Goal: Entertainment & Leisure: Consume media (video, audio)

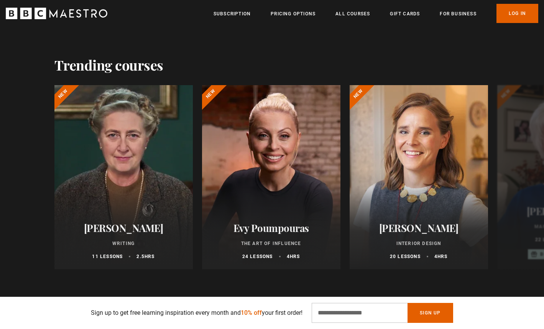
scroll to position [0, 402]
click at [508, 12] on link "Log In" at bounding box center [517, 13] width 42 height 19
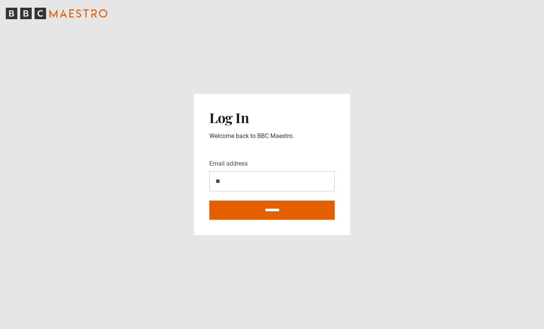
type input "**********"
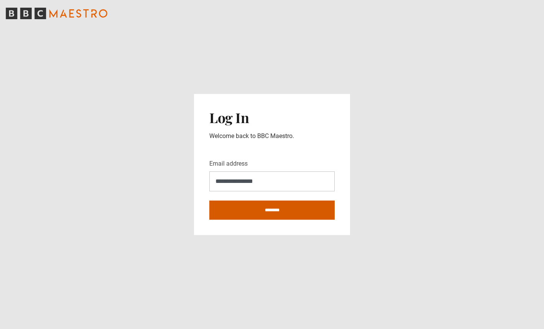
click at [284, 216] on input "********" at bounding box center [271, 210] width 125 height 19
type input "**********"
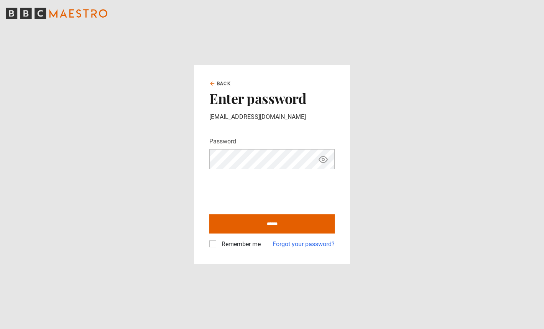
click at [209, 214] on input "******" at bounding box center [271, 223] width 125 height 19
type input "**********"
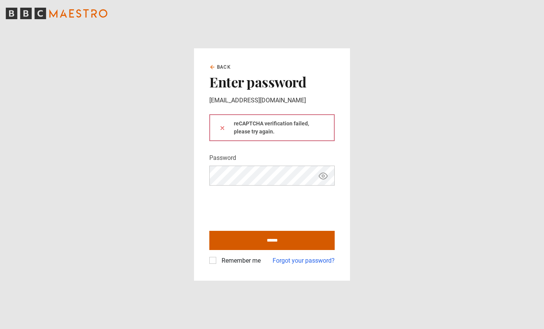
click at [238, 239] on input "******" at bounding box center [271, 240] width 125 height 19
type input "**********"
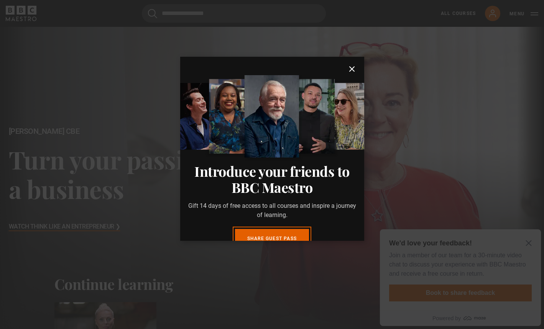
click at [351, 71] on icon "submit" at bounding box center [351, 68] width 9 height 9
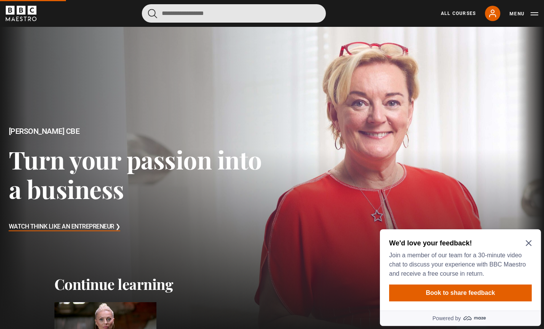
click at [186, 14] on input "Search" at bounding box center [234, 13] width 184 height 18
type input "*"
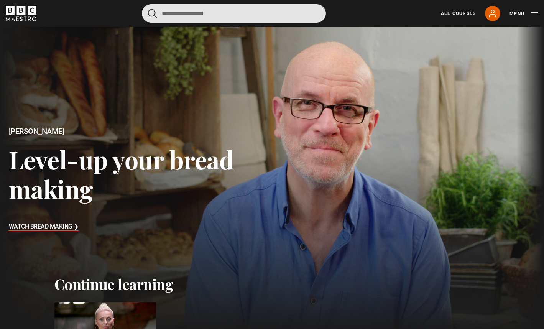
click at [182, 15] on input "Search" at bounding box center [234, 13] width 184 height 18
type input "*****"
click at [148, 9] on button "submit" at bounding box center [152, 14] width 9 height 10
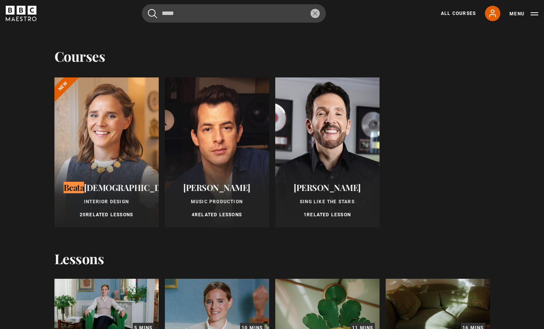
click at [94, 164] on div at bounding box center [106, 152] width 104 height 150
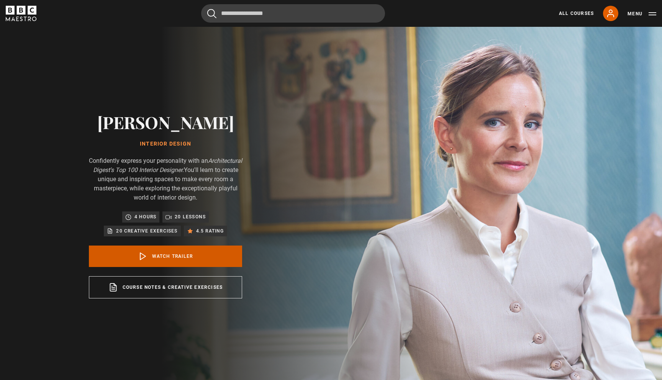
click at [196, 256] on link "Watch Trailer" at bounding box center [165, 256] width 153 height 21
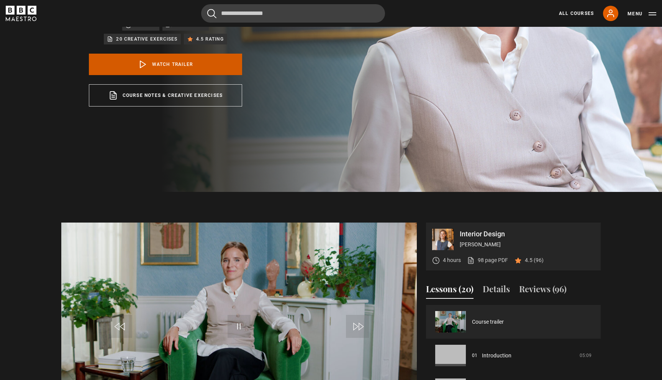
scroll to position [242, 0]
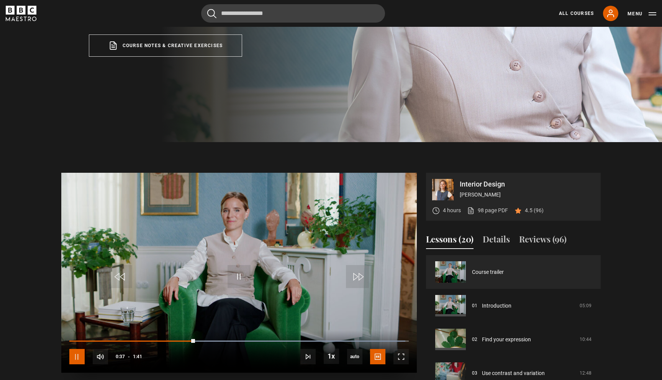
click at [76, 360] on span "Video Player" at bounding box center [76, 356] width 15 height 15
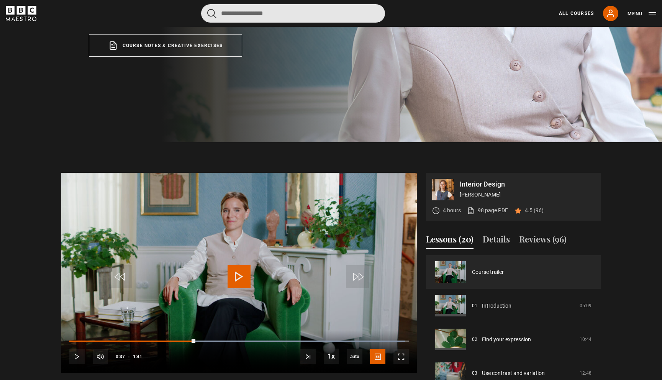
click at [250, 15] on input "Search" at bounding box center [293, 13] width 184 height 18
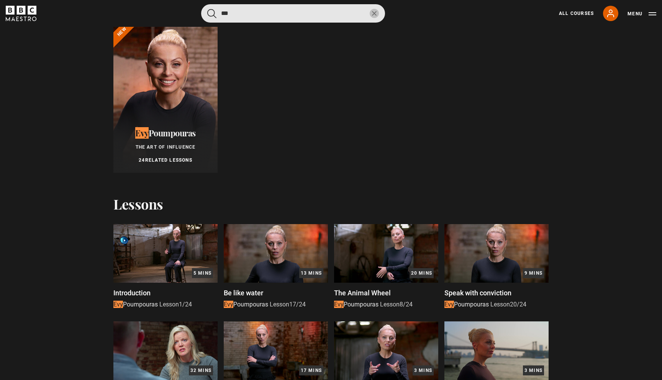
scroll to position [0, 0]
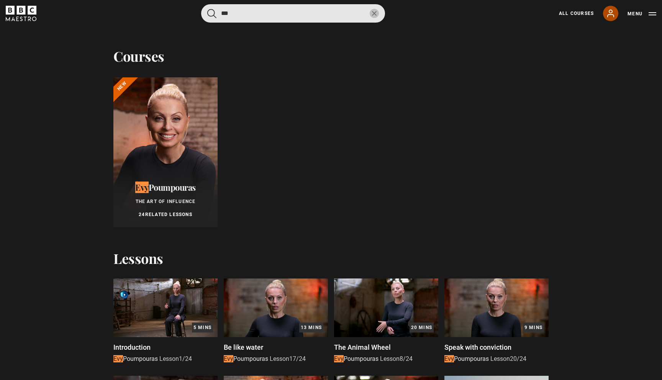
type input "***"
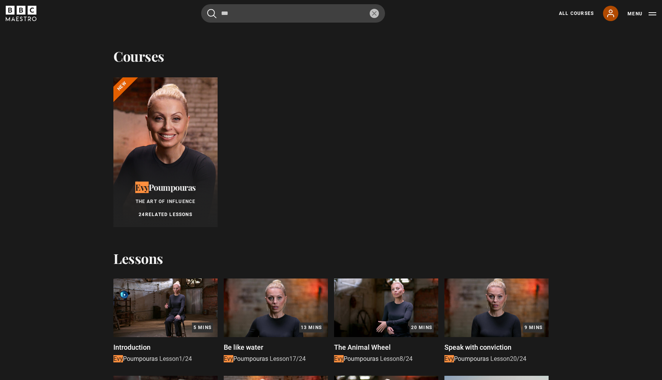
click at [613, 13] on icon at bounding box center [610, 13] width 9 height 9
click at [641, 12] on button "Menu" at bounding box center [642, 14] width 29 height 8
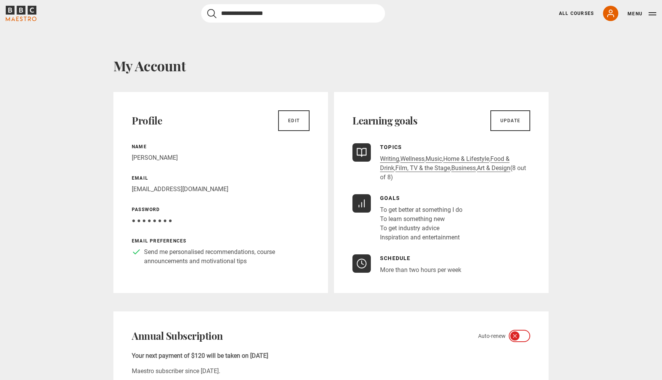
click at [230, 12] on input "Search" at bounding box center [293, 13] width 184 height 18
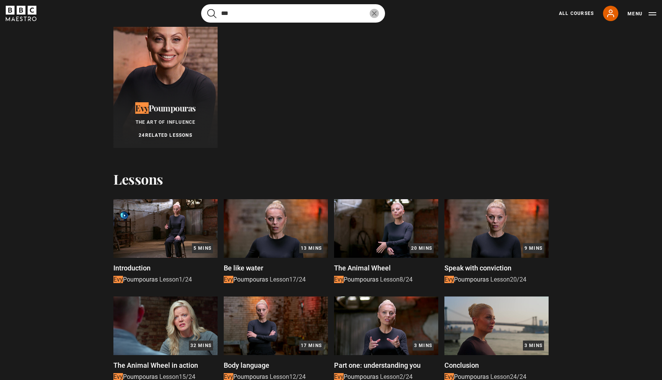
scroll to position [82, 0]
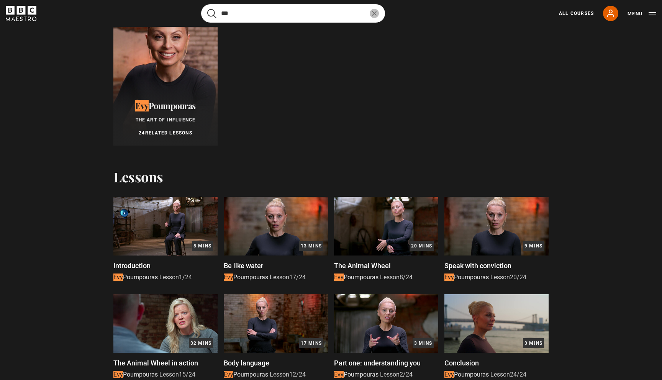
type input "***"
click at [167, 111] on div "Evy Poumpouras The Art of Influence 24 Related Lessons" at bounding box center [165, 119] width 104 height 54
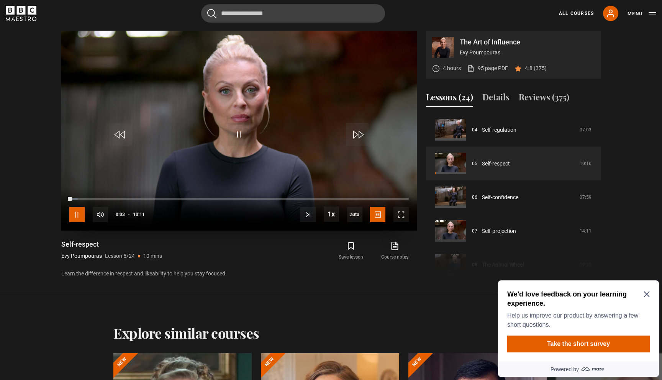
click at [74, 217] on span "Video Player" at bounding box center [76, 214] width 15 height 15
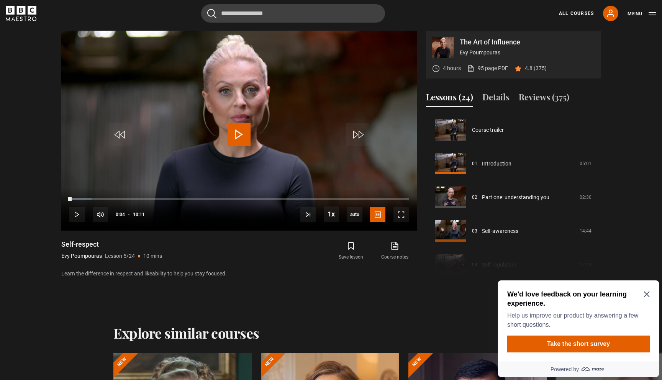
click at [646, 297] on icon "Close Maze Prompt" at bounding box center [647, 294] width 6 height 6
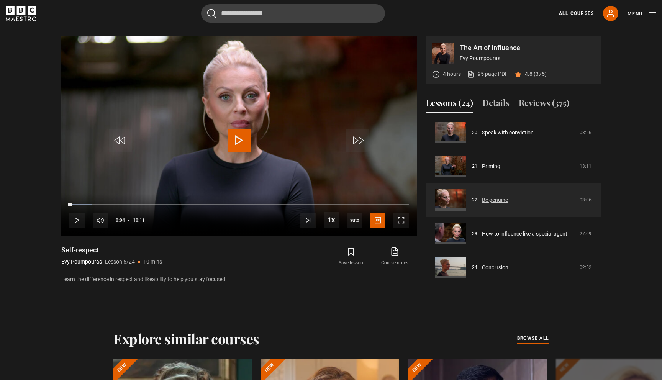
scroll to position [377, 0]
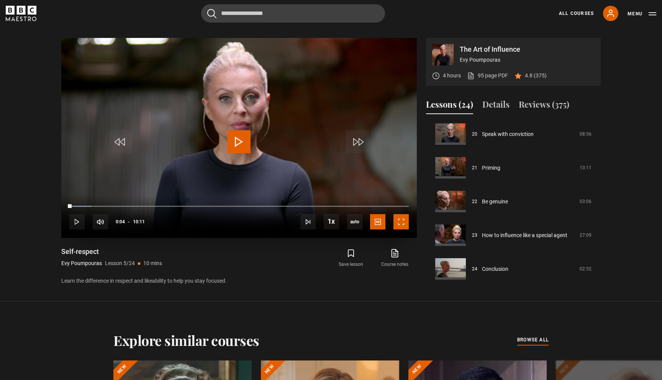
click at [403, 219] on span "Video Player" at bounding box center [401, 221] width 15 height 15
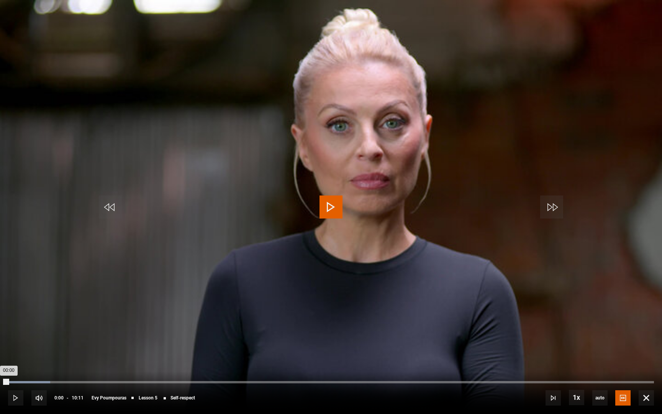
drag, startPoint x: 9, startPoint y: 381, endPoint x: 5, endPoint y: 381, distance: 3.9
click at [8, 380] on div "00:00" at bounding box center [8, 382] width 0 height 2
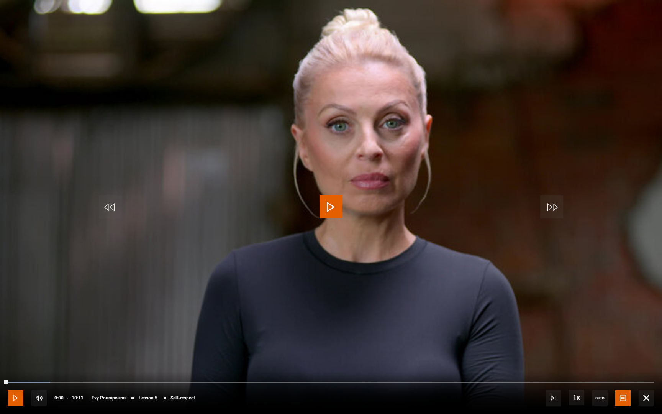
click at [12, 380] on span "Video Player" at bounding box center [15, 397] width 15 height 15
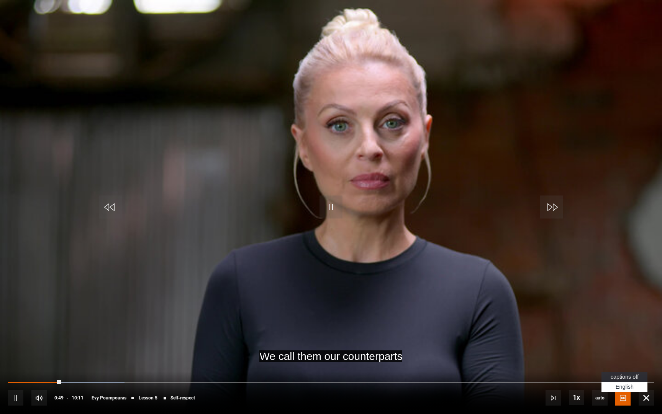
click at [622, 378] on span "captions off" at bounding box center [625, 377] width 28 height 6
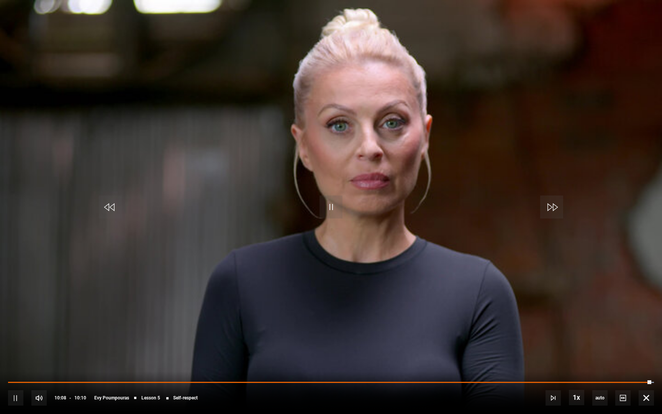
click at [625, 380] on div "10s Skip Back 10 seconds Pause 10s Skip Forward 10 seconds Loaded : 100.00% 08:…" at bounding box center [331, 392] width 662 height 43
drag, startPoint x: 651, startPoint y: 381, endPoint x: 622, endPoint y: 384, distance: 28.9
click at [622, 380] on div "10s Skip Back 10 seconds Play 10s Skip Forward 10 seconds Loaded : 100.00% 09:4…" at bounding box center [331, 392] width 662 height 43
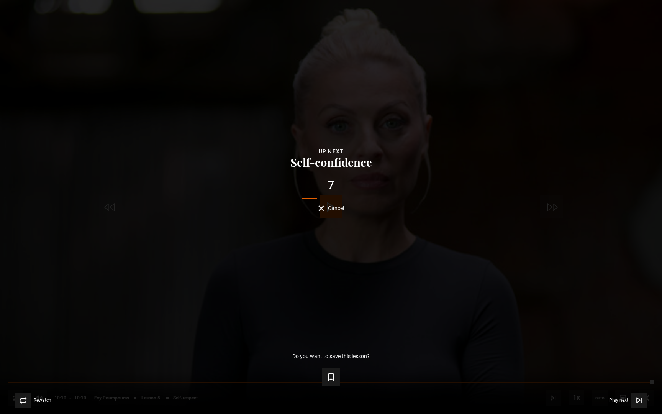
click at [327, 214] on div "Lesson Completed Up next Self-confidence 7 Cancel Do you want to save this less…" at bounding box center [331, 207] width 662 height 414
click at [323, 209] on button "Cancel" at bounding box center [332, 208] width 26 height 6
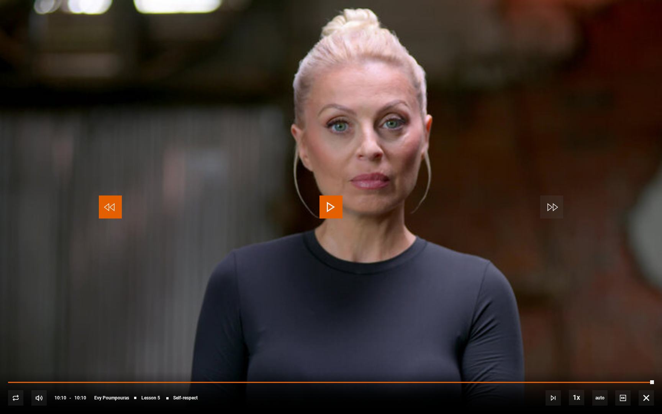
click at [107, 211] on span "Video Player" at bounding box center [110, 207] width 23 height 23
click at [646, 380] on span "Video Player" at bounding box center [646, 397] width 15 height 15
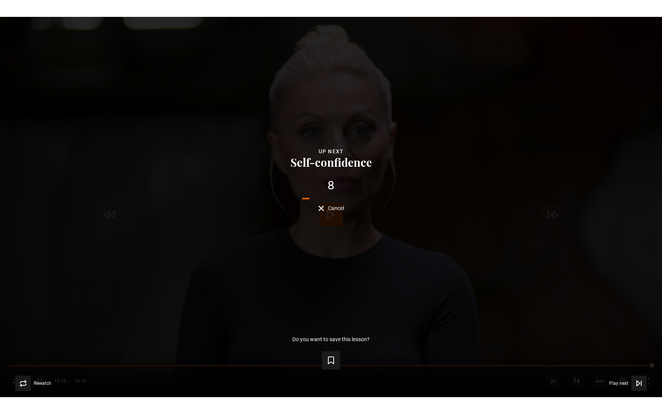
scroll to position [104, 0]
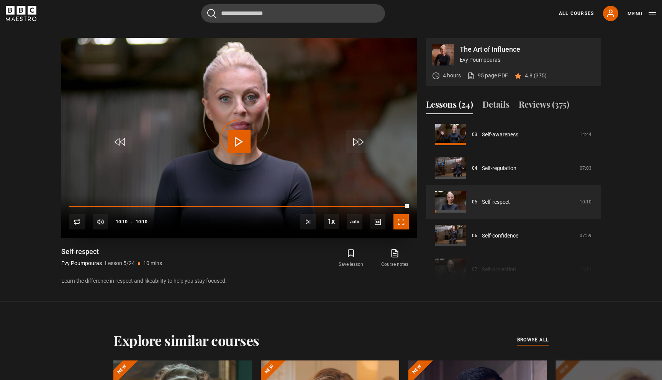
click at [400, 226] on span "Video Player" at bounding box center [401, 221] width 15 height 15
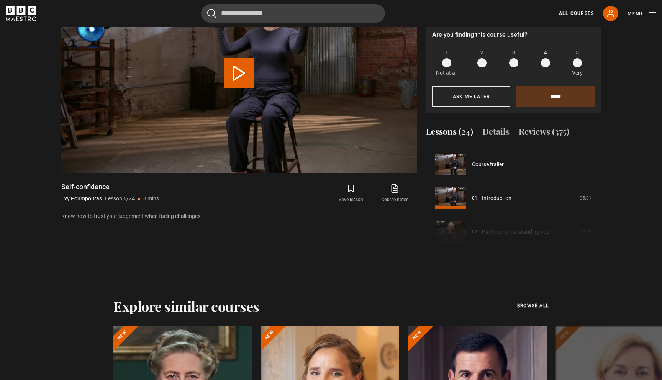
scroll to position [169, 0]
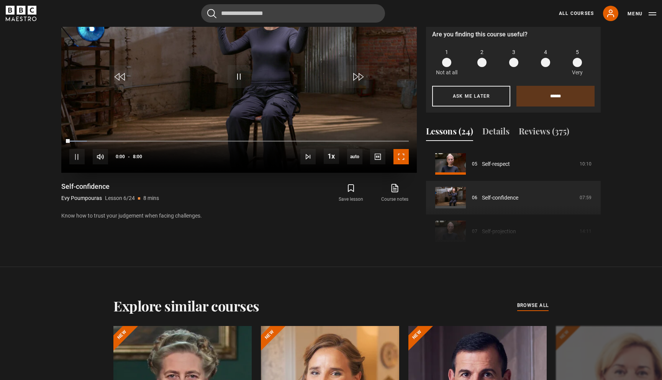
click at [401, 153] on span "Video Player" at bounding box center [401, 156] width 15 height 15
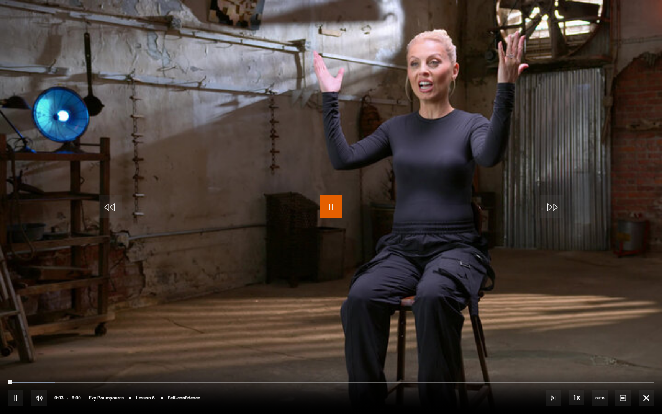
click at [329, 209] on span "Video Player" at bounding box center [331, 207] width 23 height 23
click at [13, 380] on span "Video Player" at bounding box center [15, 397] width 15 height 15
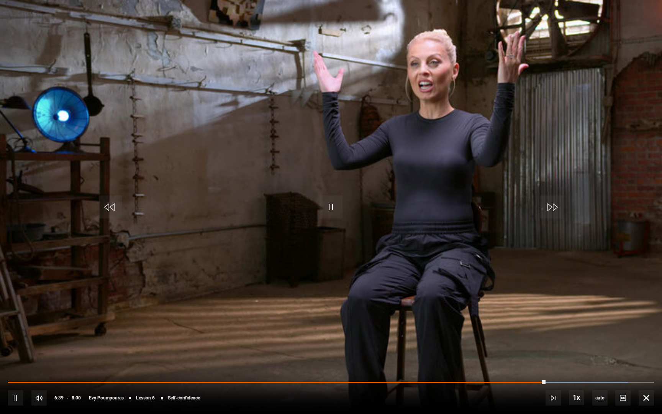
click at [526, 380] on div "10s Skip Back 10 seconds Pause 10s Skip Forward 10 seconds Loaded : 95.93% 6:26…" at bounding box center [331, 392] width 662 height 43
drag, startPoint x: 547, startPoint y: 381, endPoint x: 516, endPoint y: 379, distance: 30.4
click at [516, 379] on div "10s Skip Back 10 seconds Play 10s Skip Forward 10 seconds Loaded : 96.97% 6:21 …" at bounding box center [331, 392] width 662 height 43
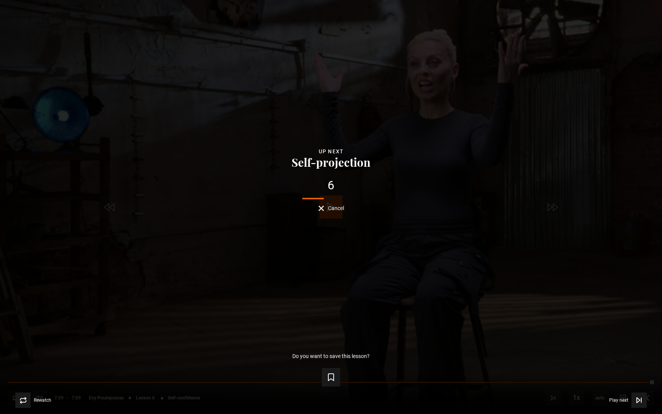
click at [325, 208] on button "Cancel" at bounding box center [332, 208] width 26 height 6
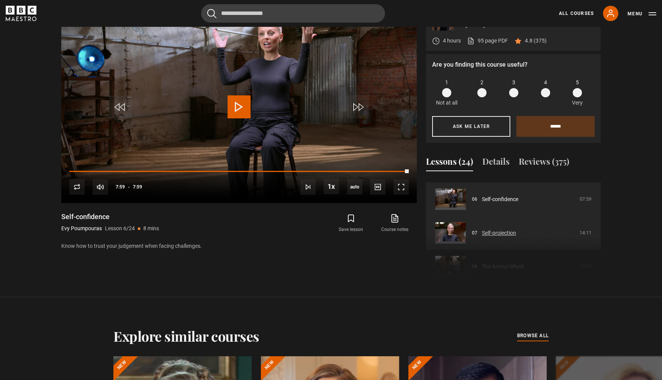
scroll to position [196, 0]
click at [498, 233] on link "Self-projection" at bounding box center [499, 235] width 34 height 8
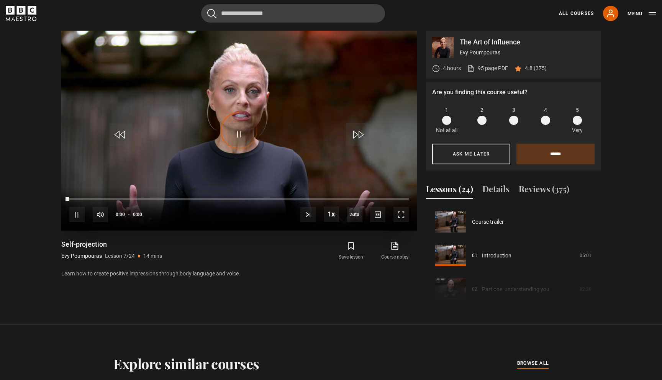
scroll to position [202, 0]
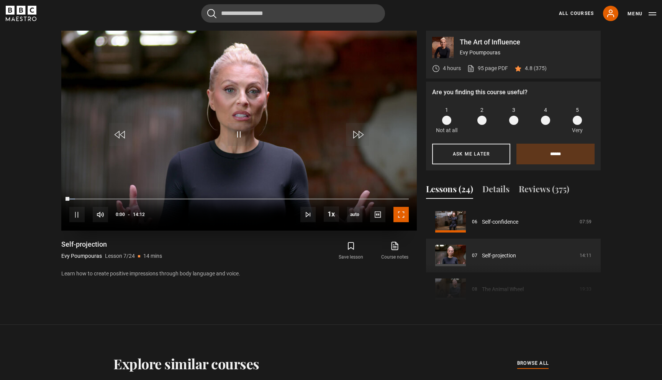
click at [401, 214] on span "Video Player" at bounding box center [401, 214] width 15 height 15
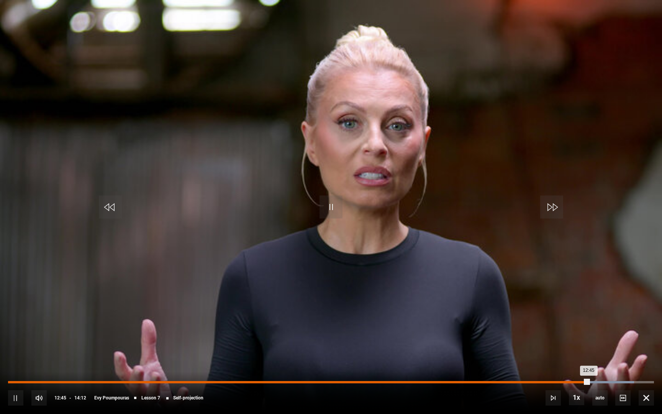
click at [569, 380] on div "Loaded : 96.93% 12:19 12:45" at bounding box center [331, 382] width 646 height 2
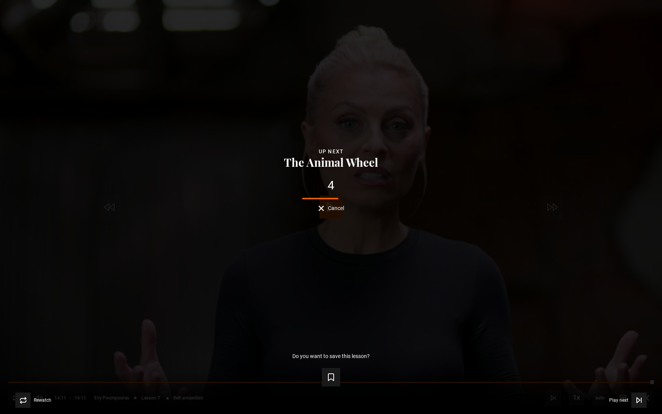
click at [332, 207] on span "Cancel" at bounding box center [336, 207] width 16 height 5
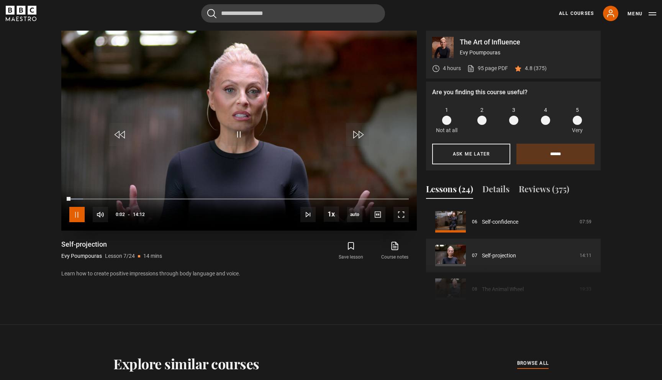
click at [74, 214] on span "Video Player" at bounding box center [76, 214] width 15 height 15
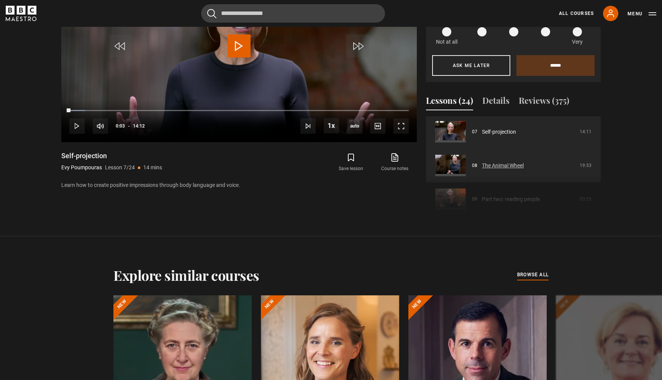
scroll to position [246, 0]
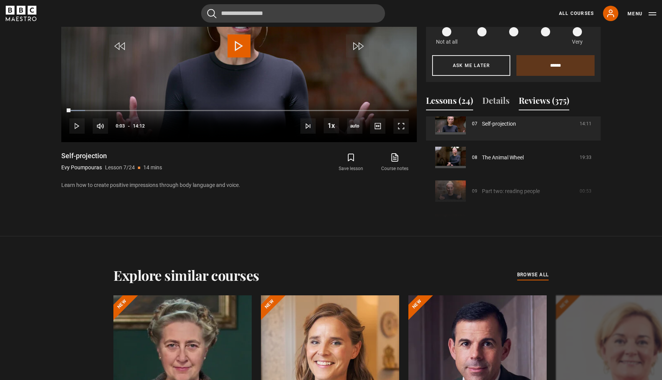
click at [535, 97] on button "Reviews (375)" at bounding box center [544, 102] width 51 height 16
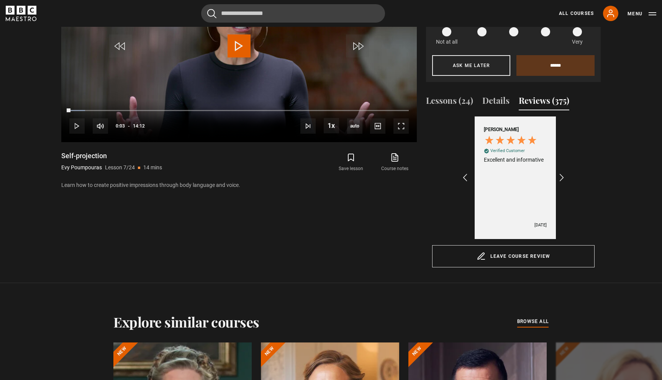
scroll to position [0, 89]
click at [462, 179] on icon "REVIEWS.io Carousel Scroll Left" at bounding box center [465, 178] width 11 height 11
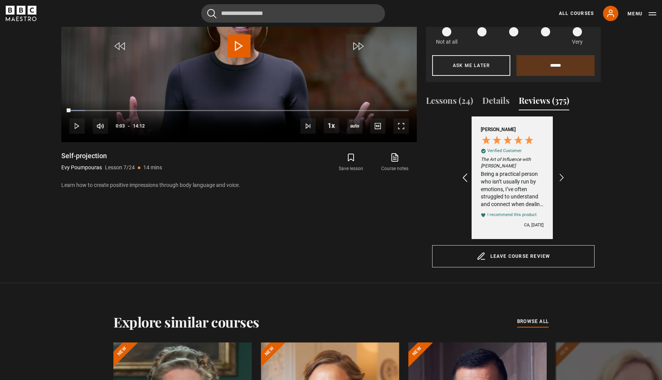
scroll to position [0, 0]
click at [563, 178] on icon "REVIEWS.io Carousel Scroll Right" at bounding box center [562, 178] width 11 height 11
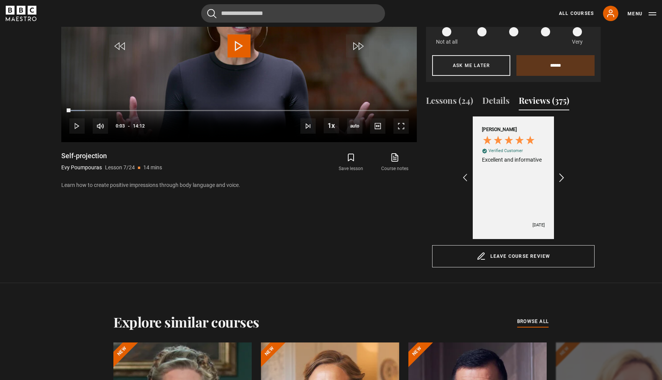
click at [563, 178] on icon "REVIEWS.io Carousel Scroll Right" at bounding box center [562, 178] width 11 height 11
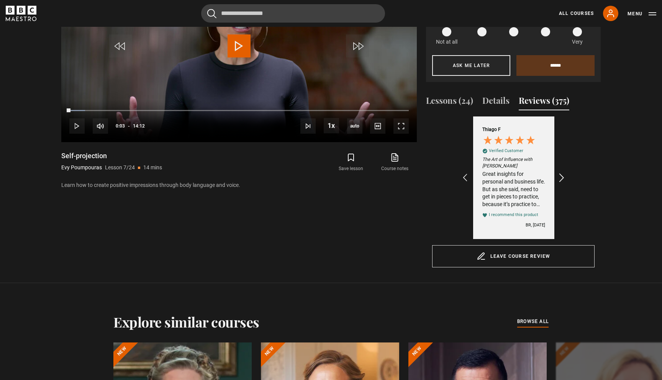
scroll to position [0, 178]
click at [563, 178] on icon "REVIEWS.io Carousel Scroll Right" at bounding box center [562, 178] width 11 height 11
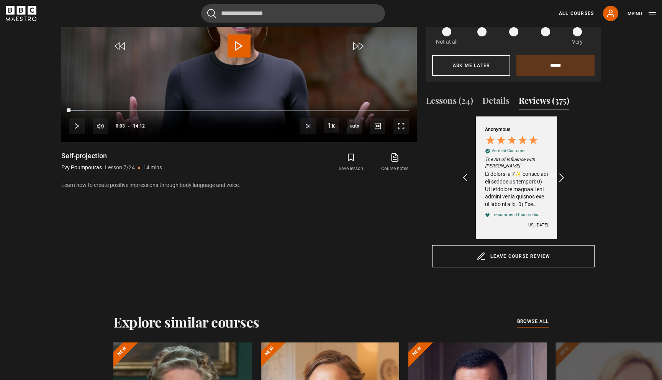
scroll to position [0, 267]
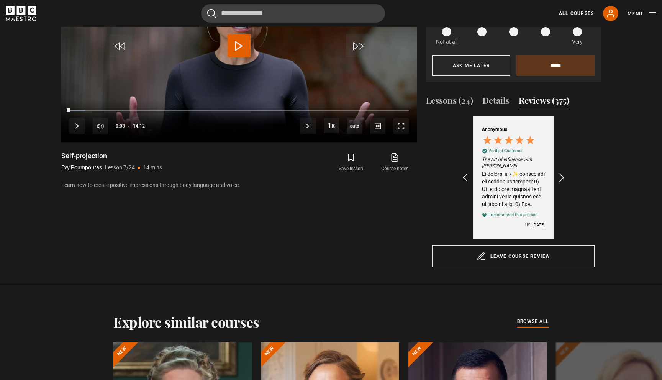
click at [563, 178] on icon "REVIEWS.io Carousel Scroll Right" at bounding box center [562, 178] width 11 height 11
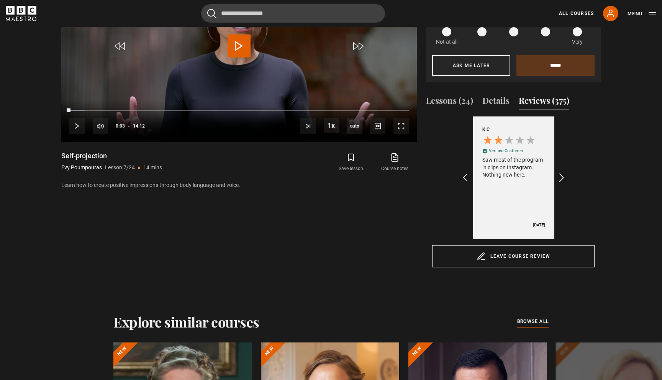
scroll to position [0, 356]
click at [563, 178] on icon "REVIEWS.io Carousel Scroll Right" at bounding box center [562, 178] width 11 height 11
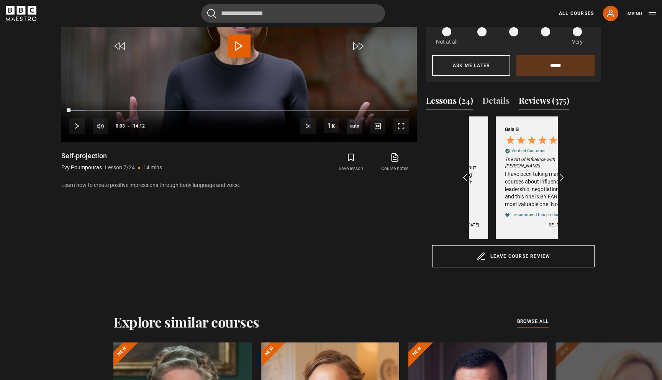
scroll to position [0, 0]
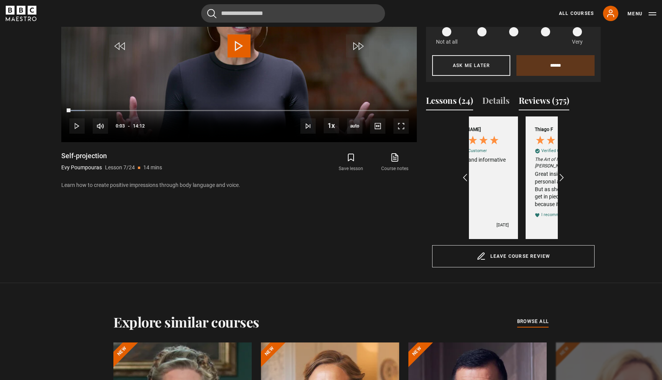
click at [437, 99] on button "Lessons (24)" at bounding box center [449, 102] width 47 height 16
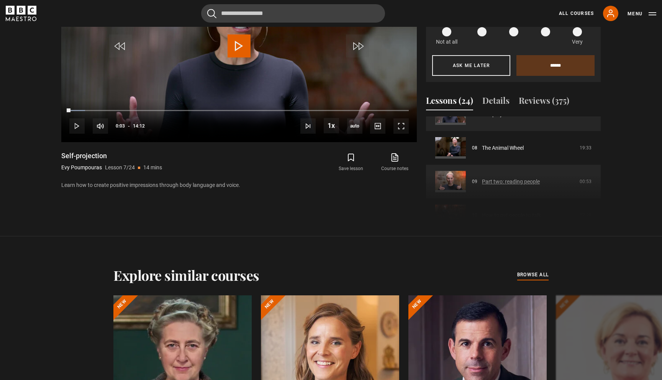
scroll to position [254, 0]
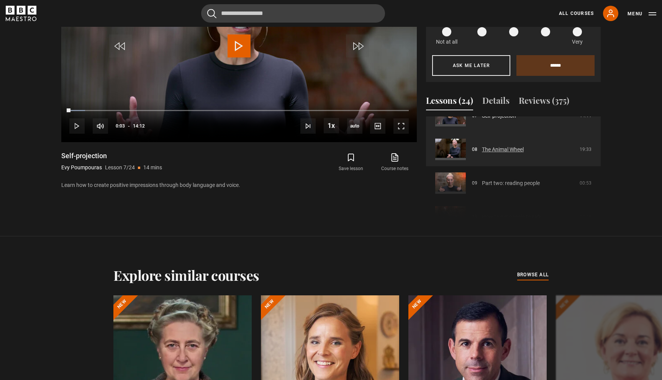
click at [510, 150] on link "The Animal Wheel" at bounding box center [503, 150] width 42 height 8
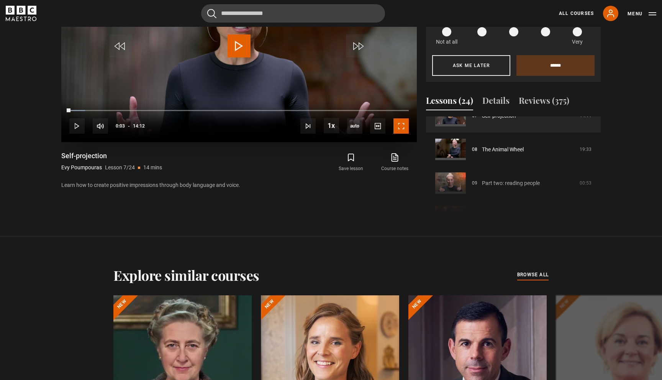
click at [401, 123] on span "Video Player" at bounding box center [401, 125] width 15 height 15
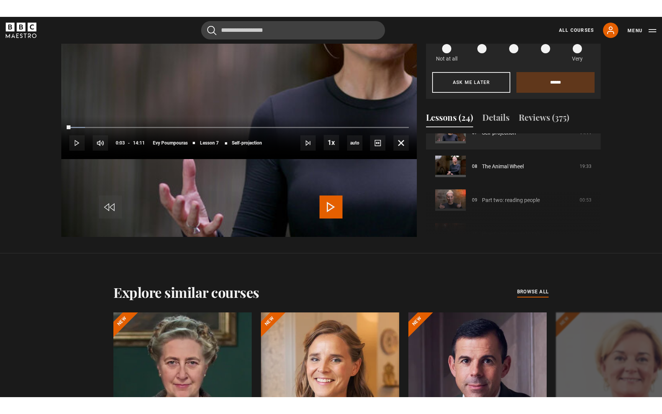
scroll to position [415, 0]
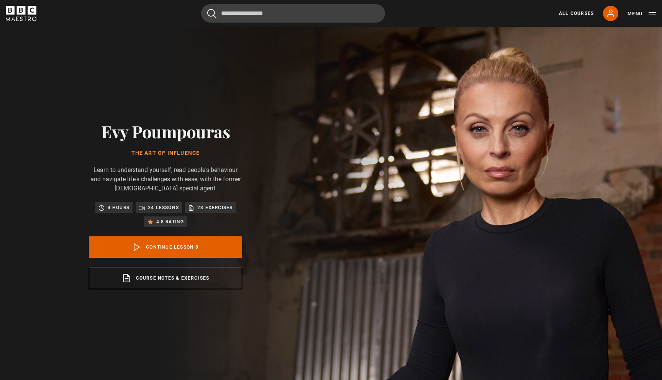
scroll to position [384, 0]
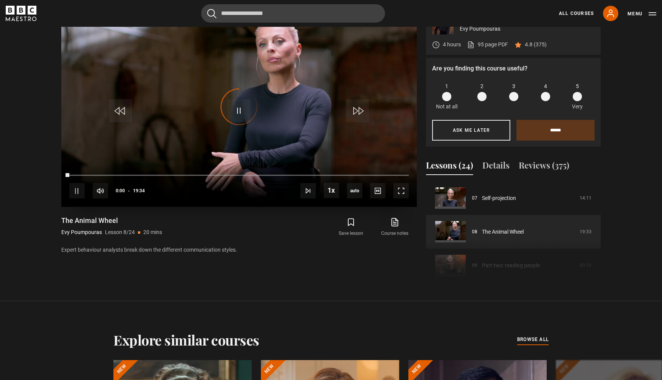
scroll to position [408, 0]
click at [400, 191] on span "Video Player" at bounding box center [401, 190] width 15 height 15
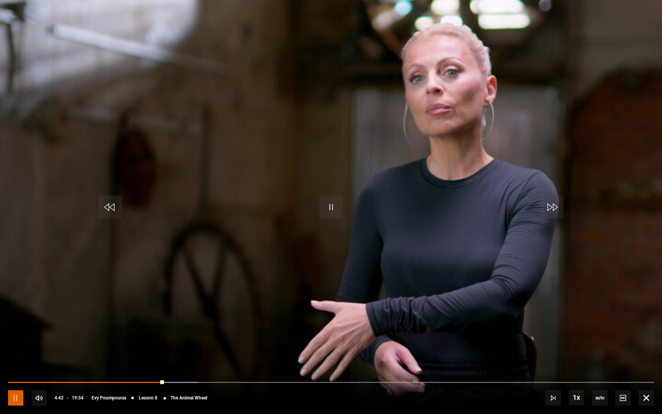
click at [13, 380] on span "Video Player" at bounding box center [15, 397] width 15 height 15
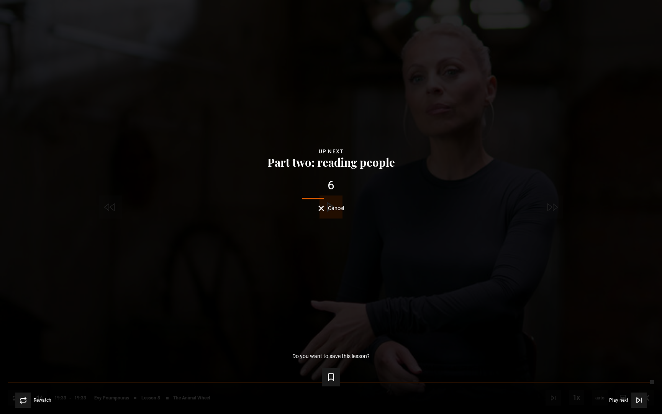
click at [335, 206] on span "Cancel" at bounding box center [336, 207] width 16 height 5
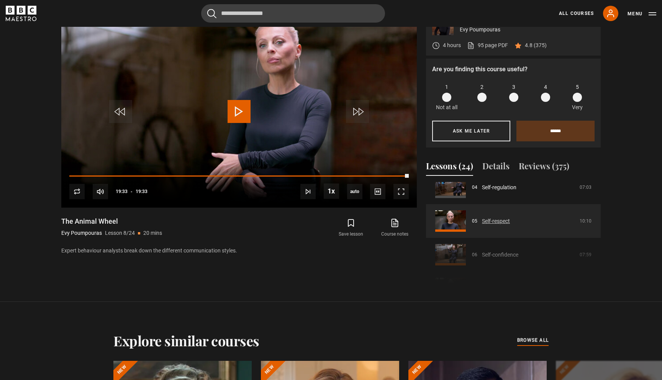
scroll to position [145, 0]
click at [503, 224] on link "Self-respect" at bounding box center [496, 223] width 28 height 8
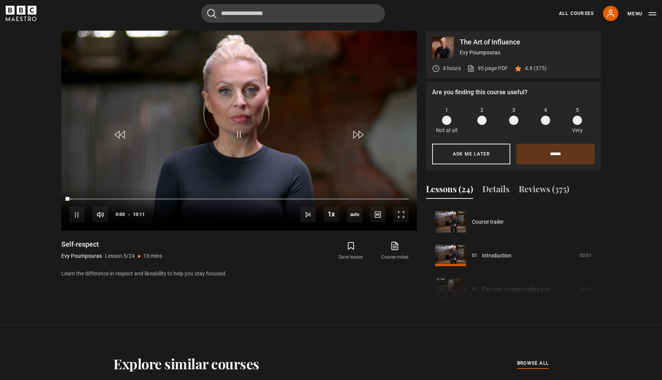
scroll to position [135, 0]
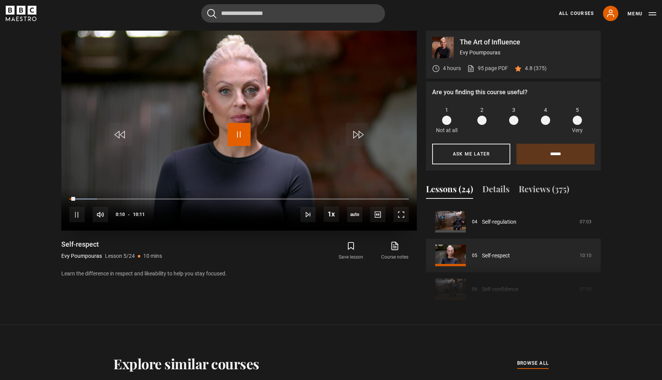
click at [237, 136] on span "Video Player" at bounding box center [239, 134] width 23 height 23
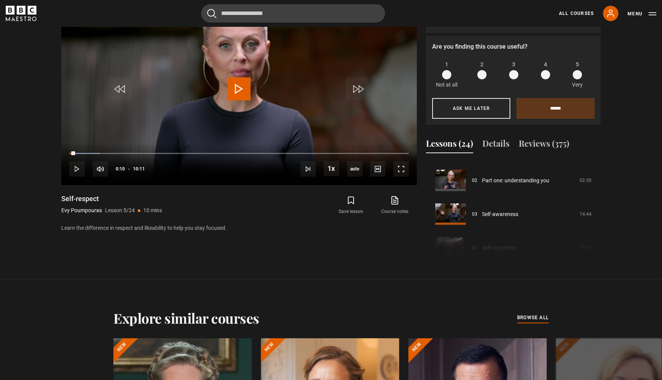
scroll to position [0, 0]
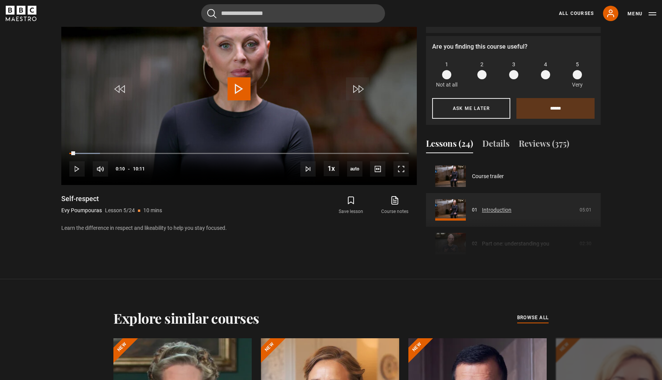
click at [494, 209] on link "Introduction" at bounding box center [497, 210] width 30 height 8
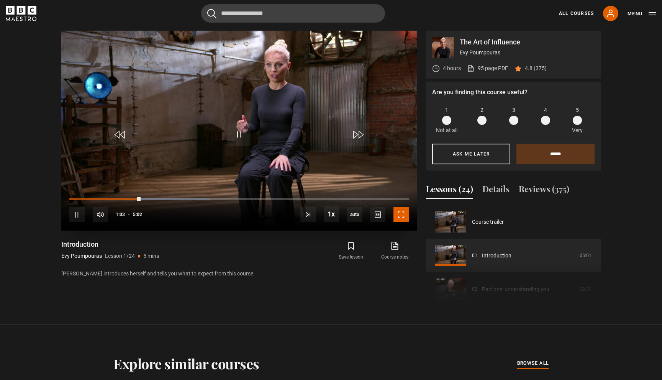
click at [400, 213] on span "Video Player" at bounding box center [401, 214] width 15 height 15
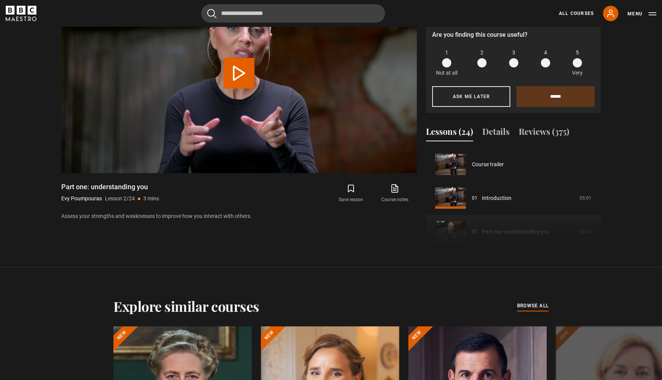
scroll to position [34, 0]
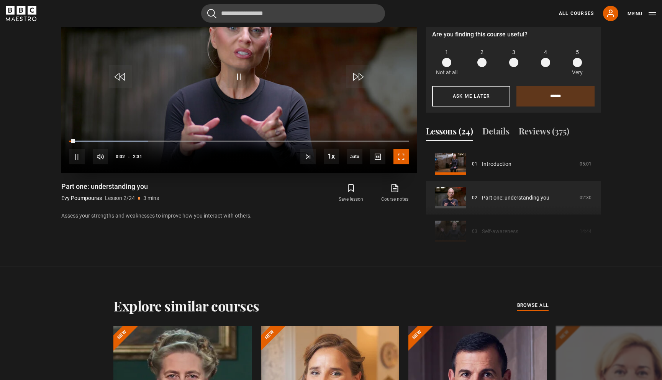
click at [403, 159] on span "Video Player" at bounding box center [401, 156] width 15 height 15
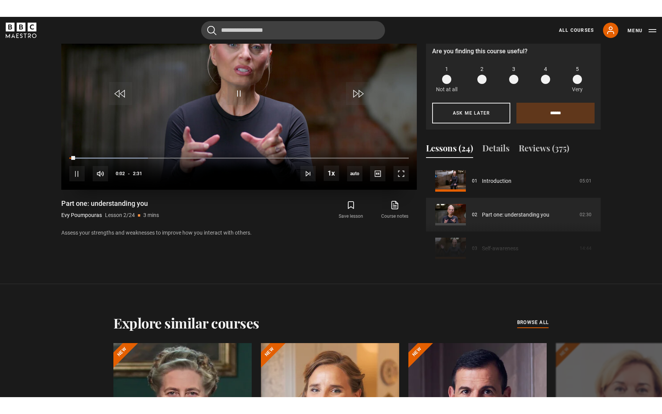
scroll to position [415, 0]
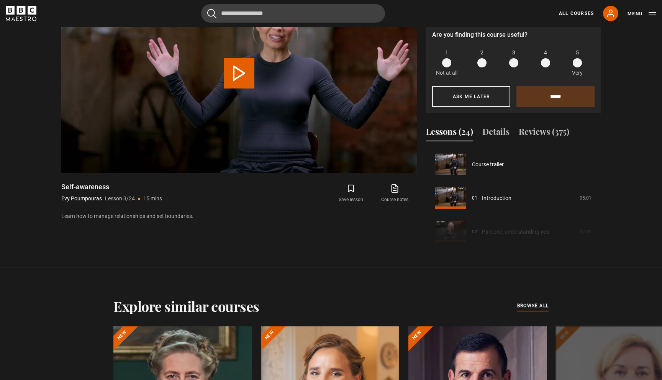
scroll to position [67, 0]
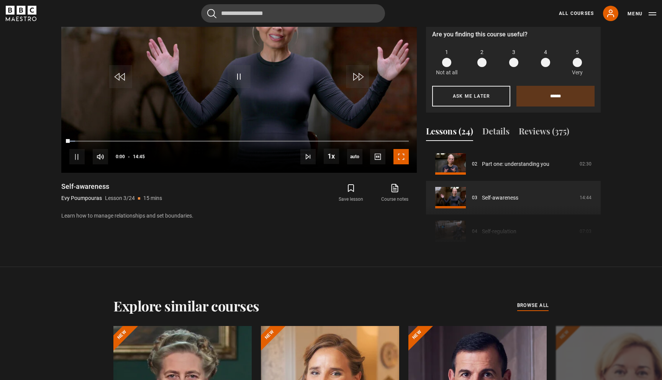
click at [403, 159] on span "Video Player" at bounding box center [401, 156] width 15 height 15
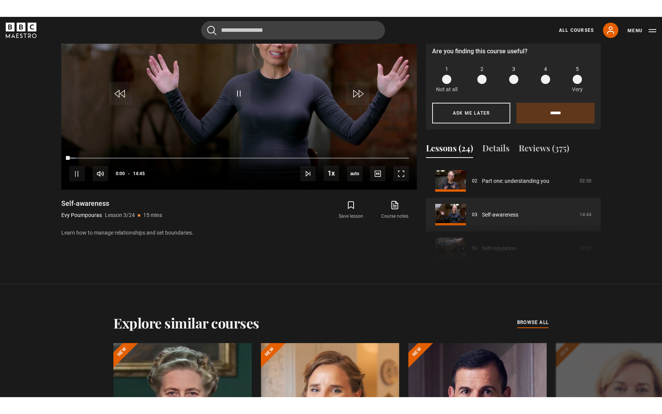
scroll to position [415, 0]
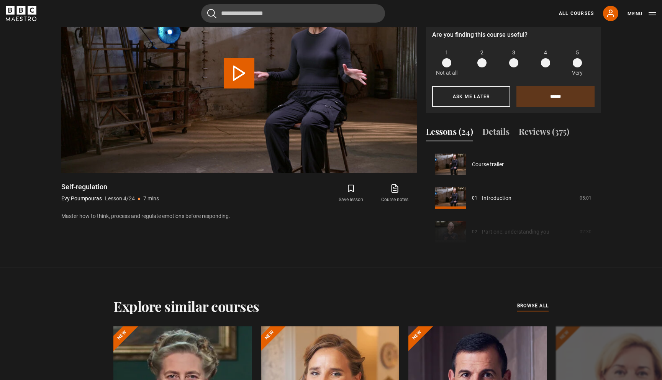
scroll to position [101, 0]
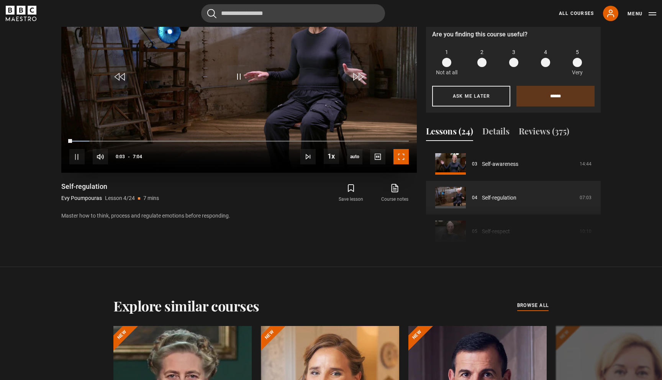
click at [396, 157] on span "Video Player" at bounding box center [401, 156] width 15 height 15
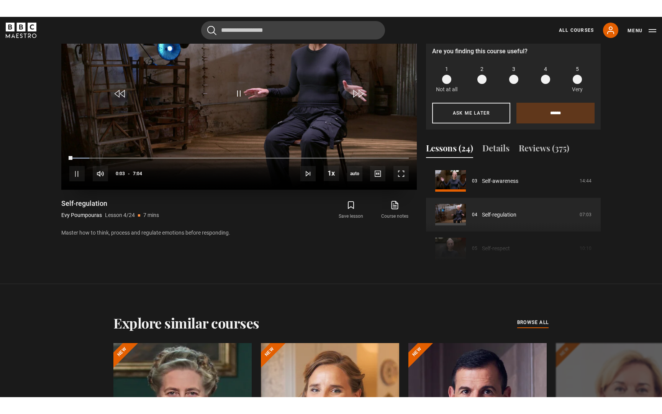
scroll to position [415, 0]
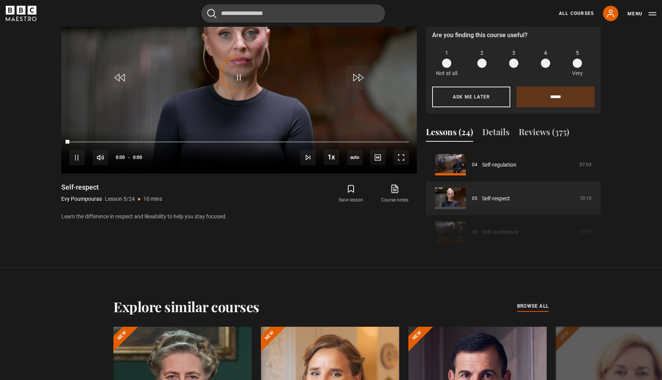
scroll to position [442, 0]
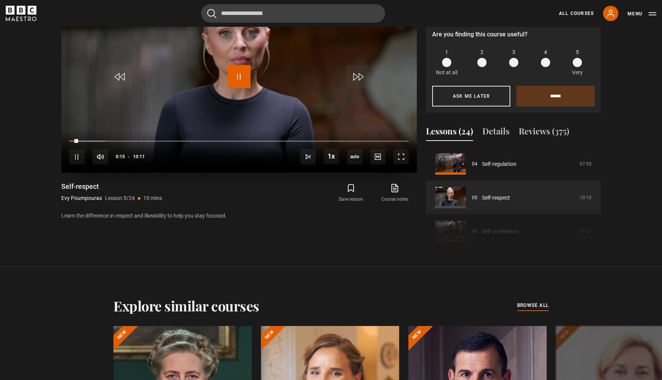
click at [237, 77] on span "Video Player" at bounding box center [239, 76] width 23 height 23
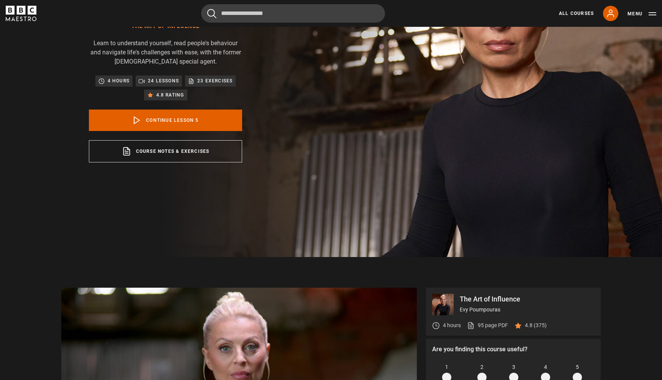
scroll to position [0, 0]
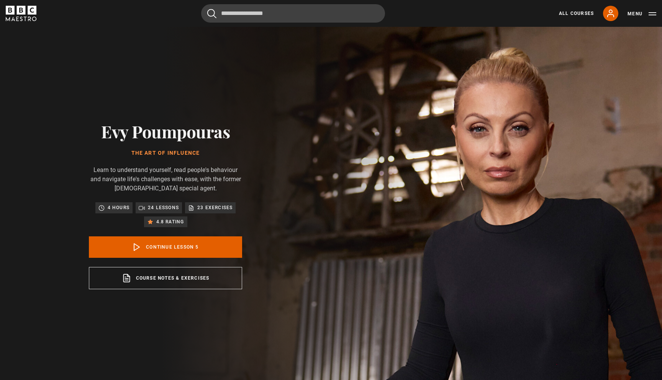
click at [147, 209] on div "24 lessons" at bounding box center [159, 208] width 40 height 8
click at [161, 243] on link "Continue lesson 5" at bounding box center [165, 247] width 153 height 21
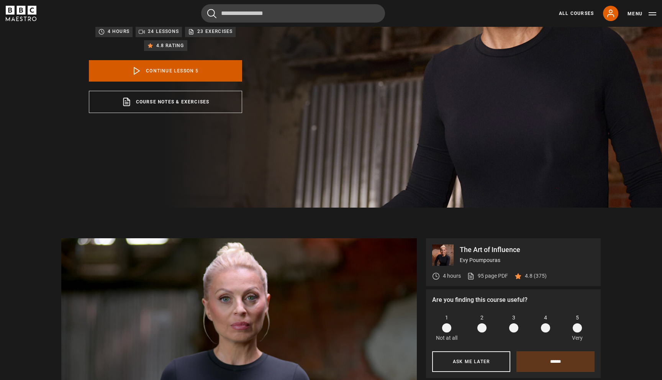
scroll to position [243, 0]
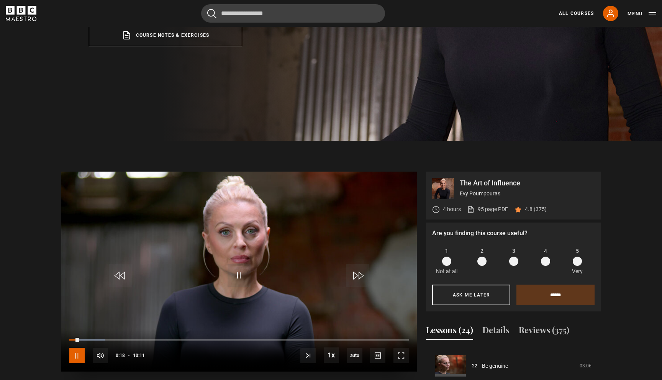
click at [75, 359] on span "Video Player" at bounding box center [76, 355] width 15 height 15
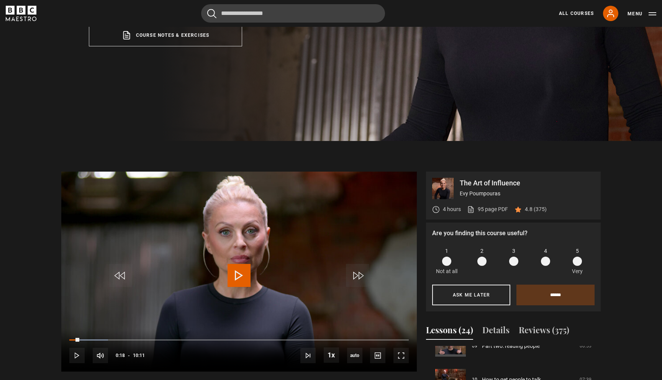
scroll to position [316, 0]
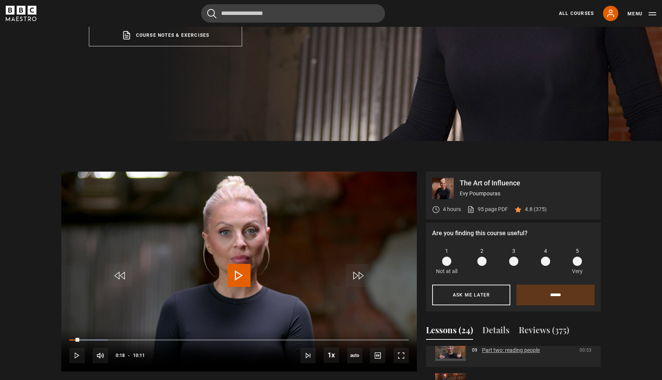
click at [495, 350] on link "Part two: reading people" at bounding box center [511, 351] width 58 height 8
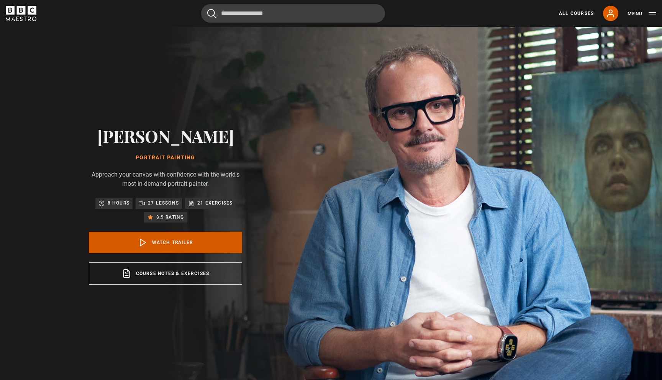
click at [204, 250] on link "Watch Trailer" at bounding box center [165, 242] width 153 height 21
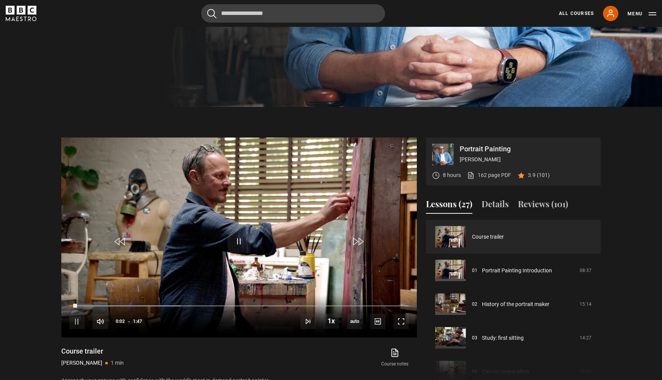
scroll to position [275, 0]
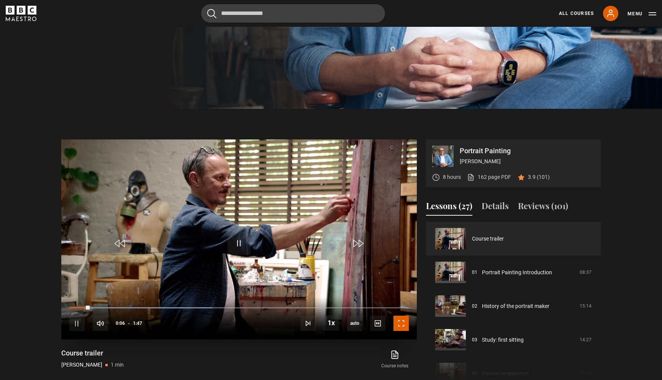
click at [403, 319] on span "Video Player" at bounding box center [401, 323] width 15 height 15
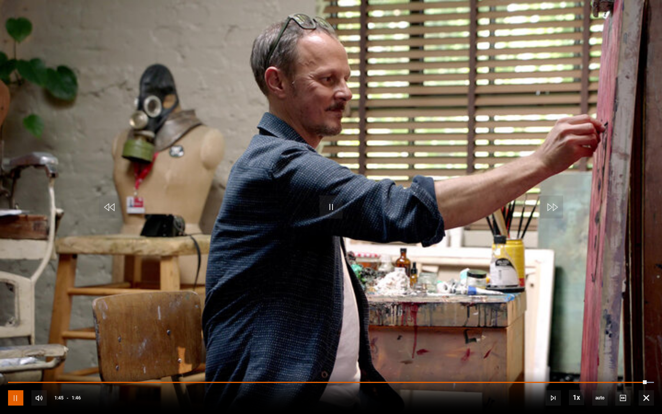
click at [11, 380] on span "Video Player" at bounding box center [15, 397] width 15 height 15
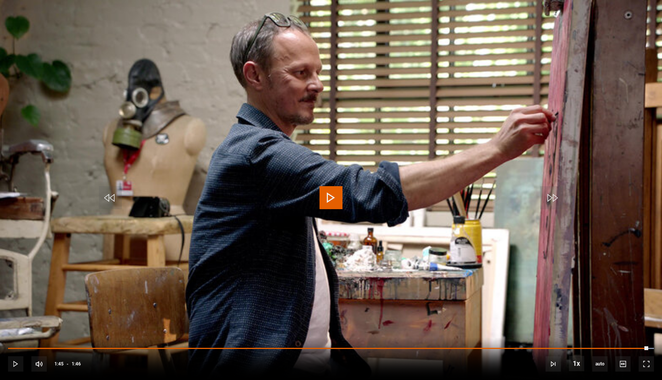
scroll to position [0, 0]
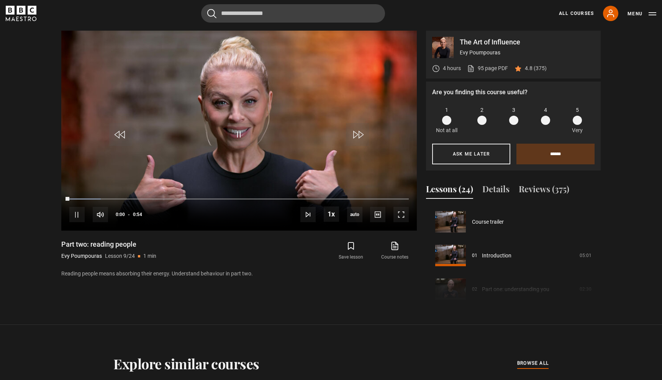
scroll to position [270, 0]
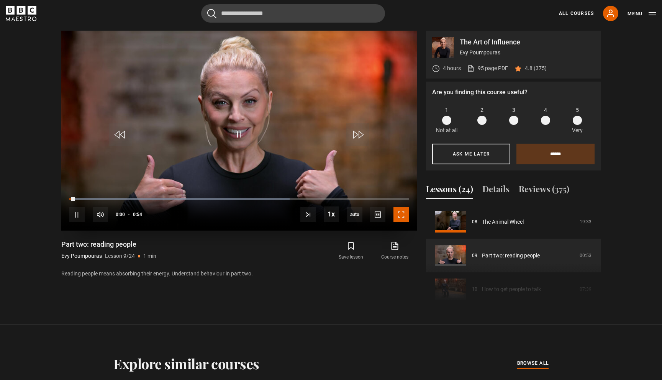
click at [406, 215] on span "Video Player" at bounding box center [401, 214] width 15 height 15
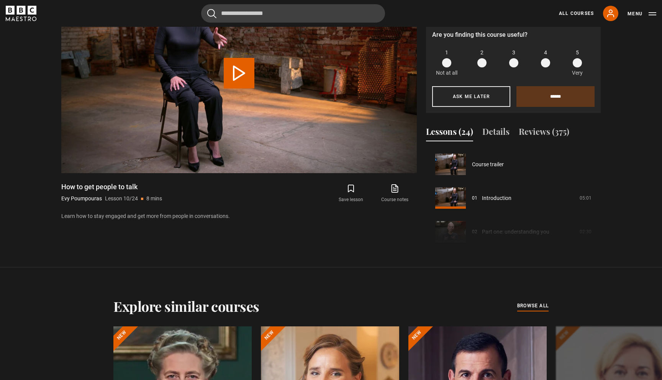
scroll to position [304, 0]
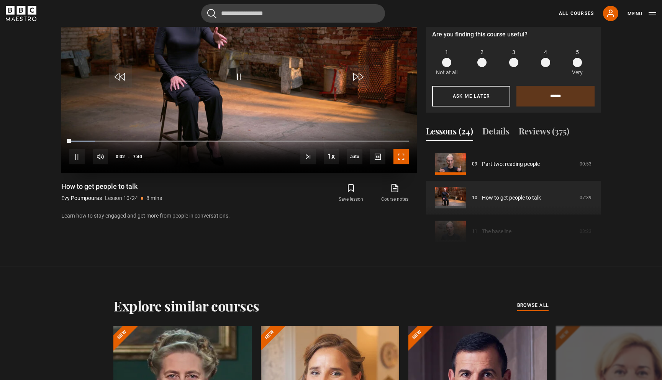
click at [401, 158] on span "Video Player" at bounding box center [401, 156] width 15 height 15
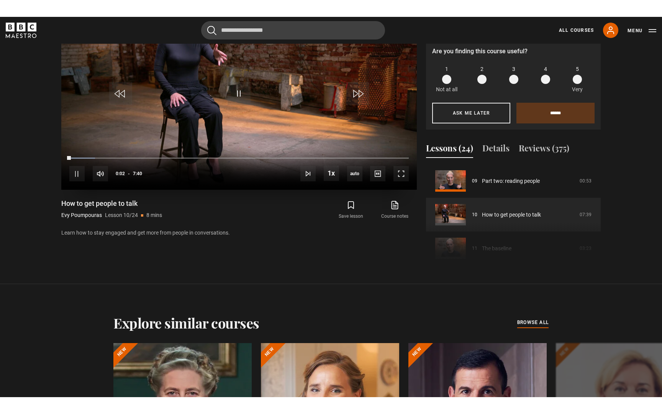
scroll to position [415, 0]
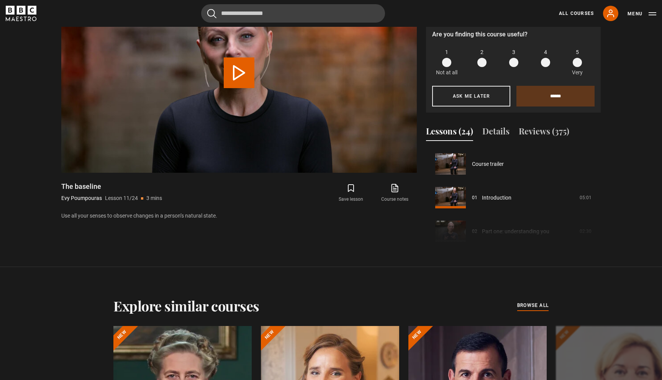
scroll to position [337, 0]
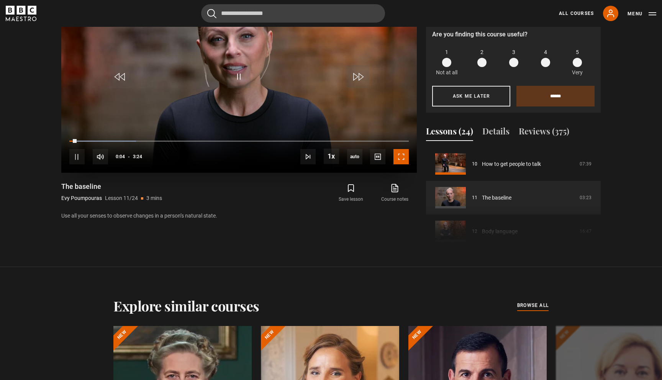
click at [405, 154] on span "Video Player" at bounding box center [401, 156] width 15 height 15
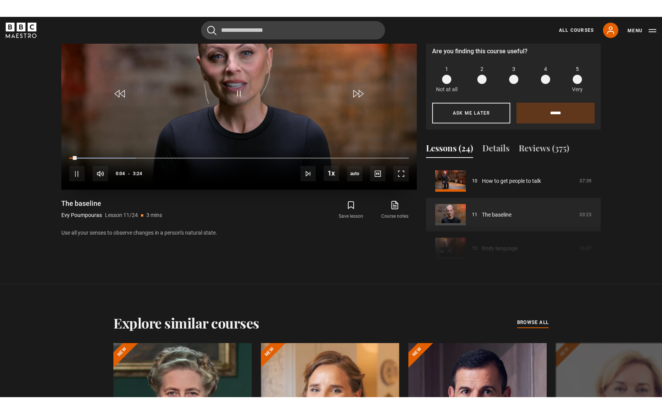
scroll to position [415, 0]
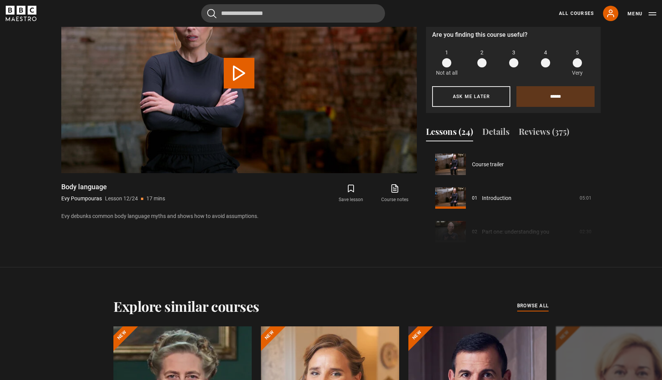
scroll to position [371, 0]
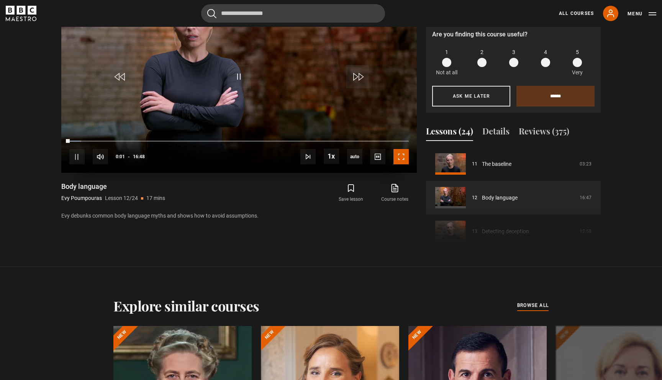
drag, startPoint x: 405, startPoint y: 154, endPoint x: 405, endPoint y: 160, distance: 6.1
click at [405, 160] on span "Video Player" at bounding box center [401, 156] width 15 height 15
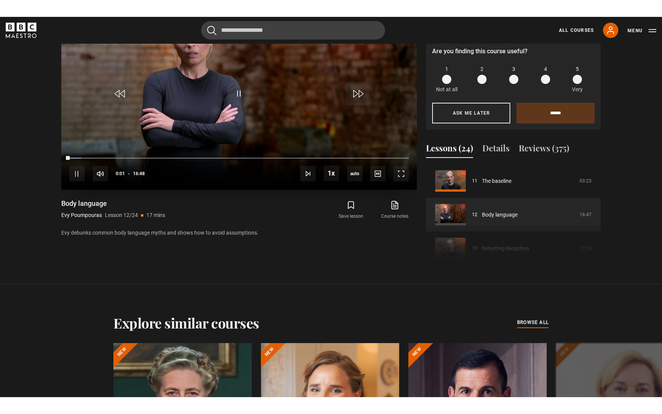
scroll to position [415, 0]
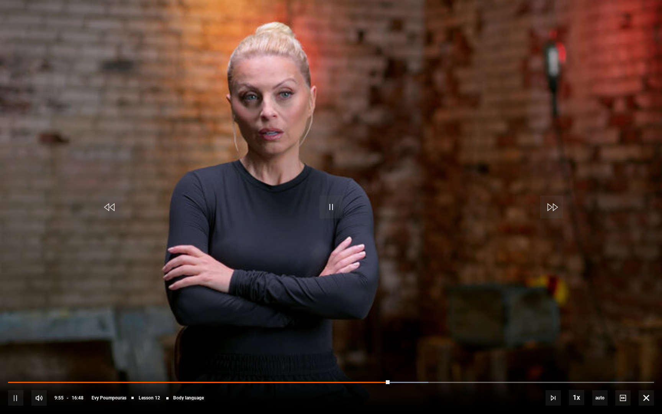
click at [376, 379] on div "10s Skip Back 10 seconds Pause 10s Skip Forward 10 seconds Loaded : 65.05% 09:3…" at bounding box center [331, 392] width 662 height 43
click at [374, 380] on div "10s Skip Back 10 seconds Pause 10s Skip Forward 10 seconds Loaded : 65.54% 09:3…" at bounding box center [331, 392] width 662 height 43
drag, startPoint x: 388, startPoint y: 381, endPoint x: 365, endPoint y: 380, distance: 22.3
click at [365, 380] on div "10s Skip Back 10 seconds Play 10s Skip Forward 10 seconds Loaded : 58.59% 09:35…" at bounding box center [331, 392] width 662 height 43
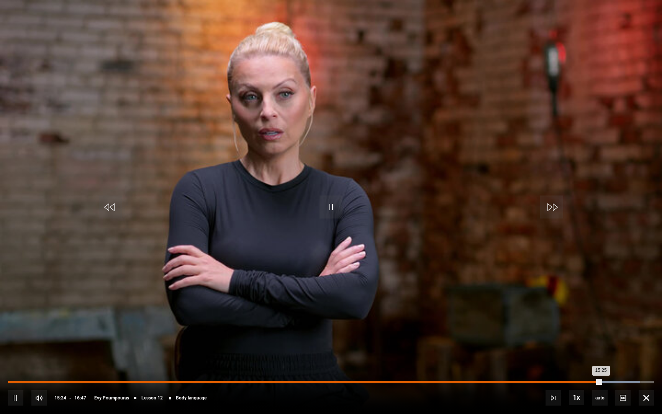
click at [582, 380] on div "Loaded : 97.83% 14:54 15:25" at bounding box center [331, 382] width 646 height 2
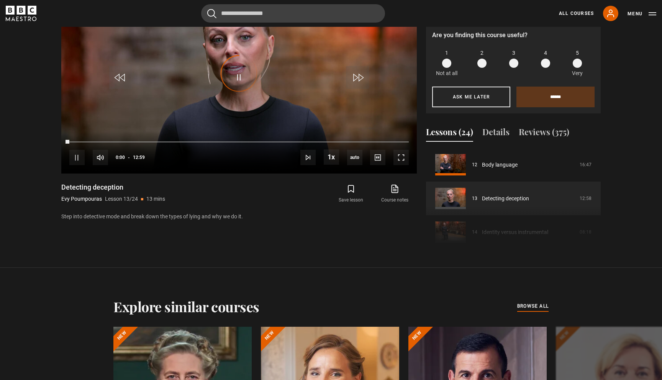
scroll to position [442, 0]
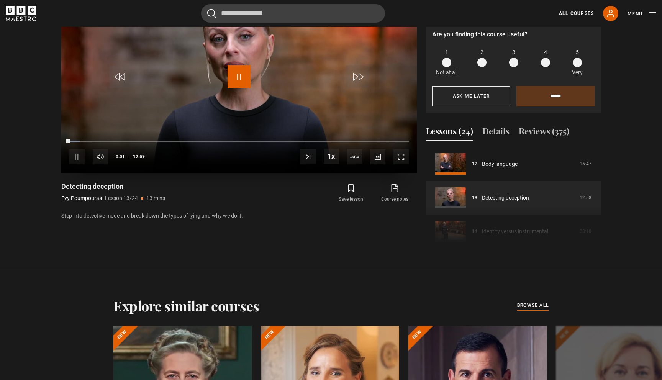
click at [237, 75] on span "Video Player" at bounding box center [239, 76] width 23 height 23
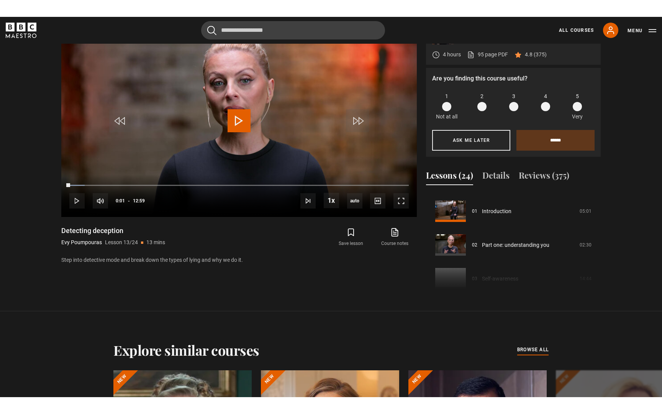
scroll to position [0, 0]
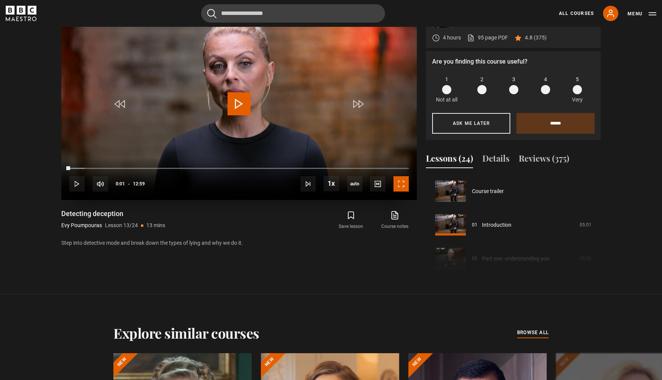
click at [399, 183] on span "Video Player" at bounding box center [401, 183] width 15 height 15
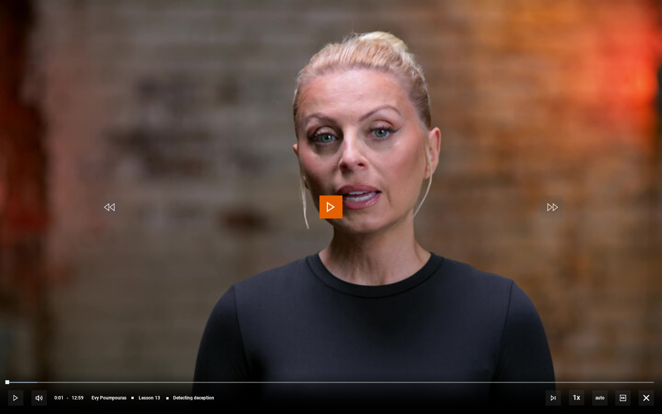
click at [335, 208] on span "Video Player" at bounding box center [331, 207] width 23 height 23
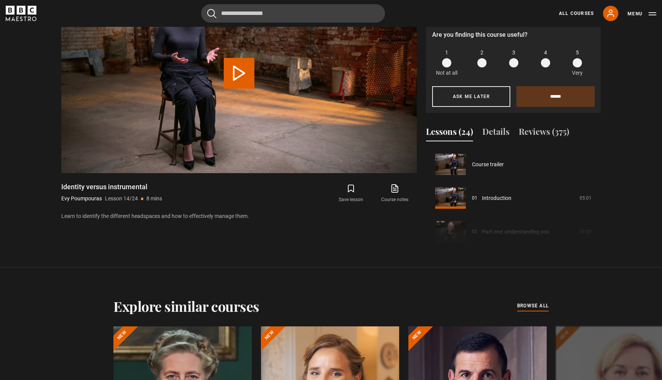
scroll to position [439, 0]
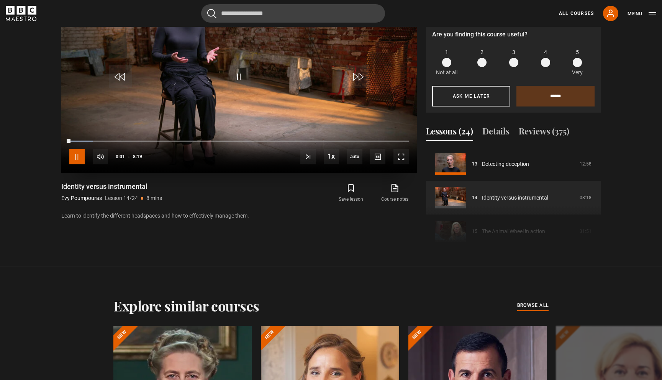
click at [79, 151] on span "Video Player" at bounding box center [76, 156] width 15 height 15
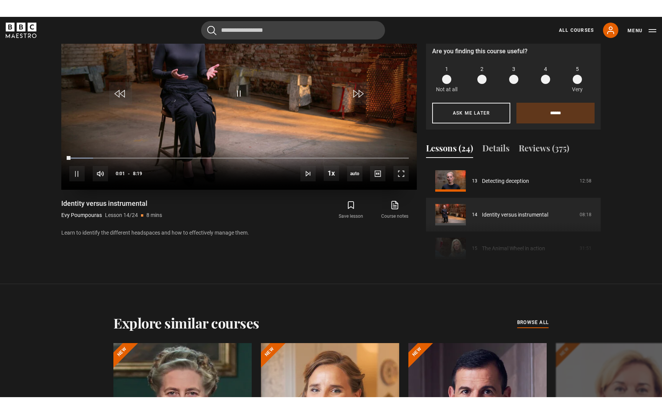
scroll to position [415, 0]
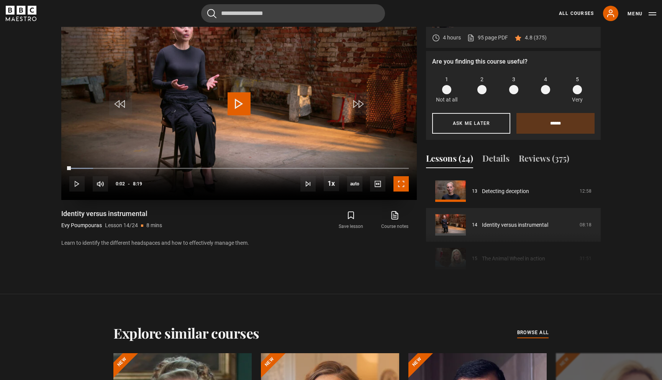
click at [401, 185] on span "Video Player" at bounding box center [401, 183] width 15 height 15
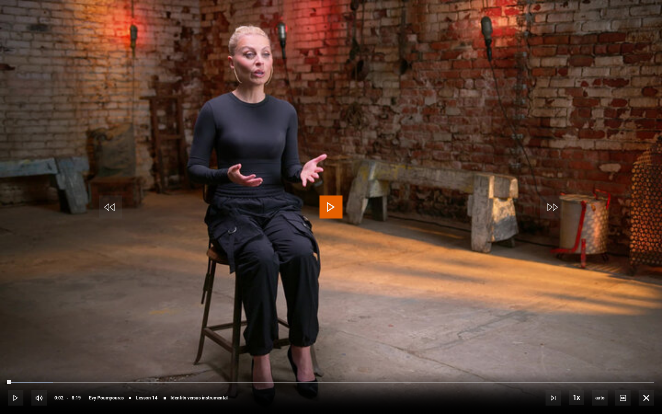
click at [327, 207] on span "Video Player" at bounding box center [331, 207] width 23 height 23
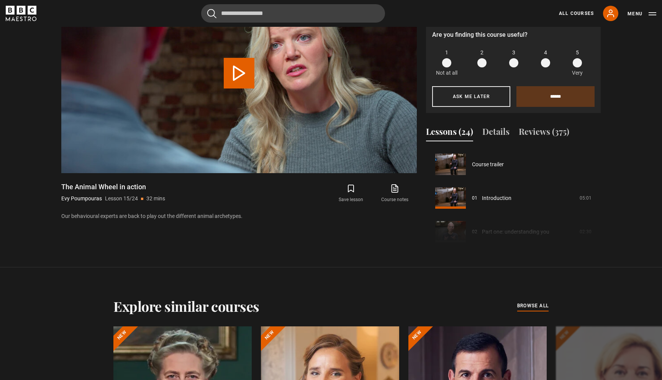
scroll to position [472, 0]
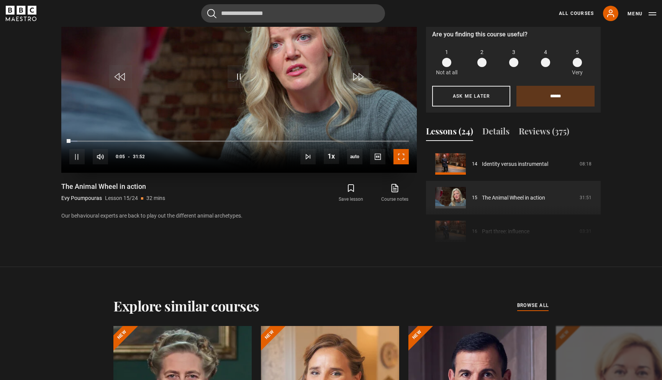
click at [398, 163] on span "Video Player" at bounding box center [401, 156] width 15 height 15
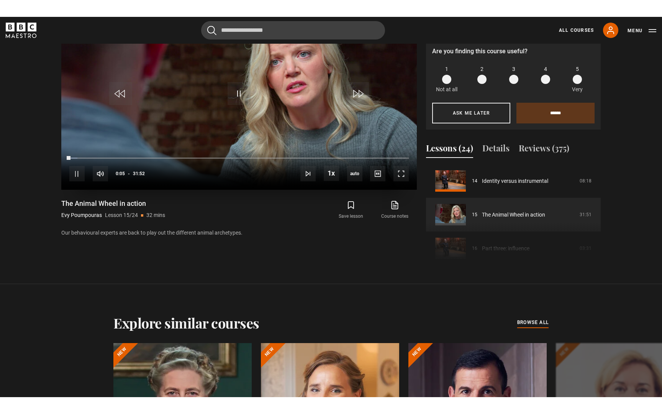
scroll to position [415, 0]
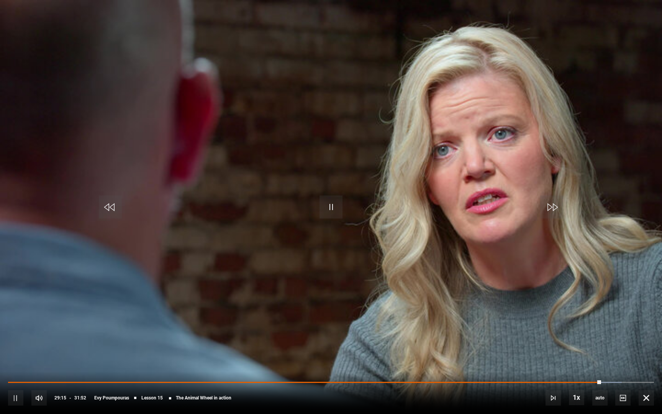
click at [591, 380] on div "10s Skip Back 10 seconds Pause 10s Skip Forward 10 seconds Loaded : 95.02% 29:1…" at bounding box center [331, 392] width 662 height 43
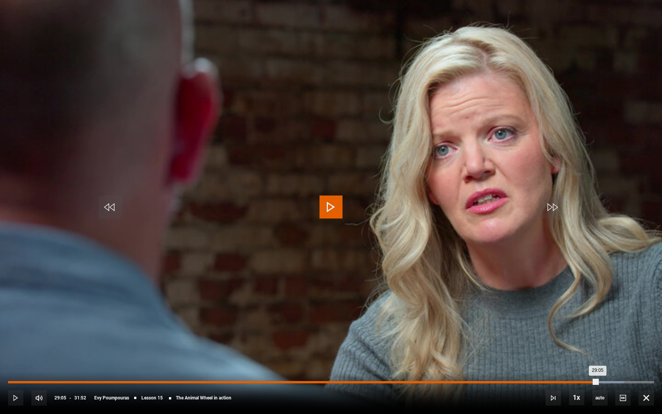
click at [598, 380] on div "29:05" at bounding box center [303, 382] width 590 height 2
click at [588, 380] on div "Loaded : 95.28% 28:35 29:06" at bounding box center [331, 382] width 646 height 2
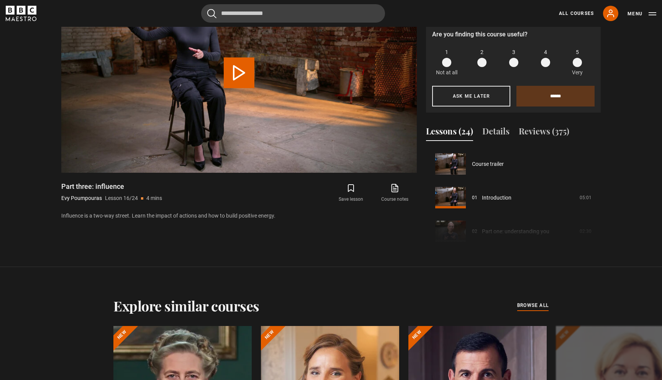
scroll to position [506, 0]
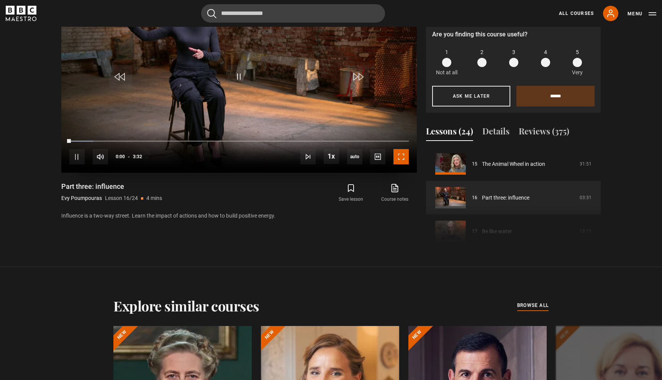
click at [402, 155] on span "Video Player" at bounding box center [401, 156] width 15 height 15
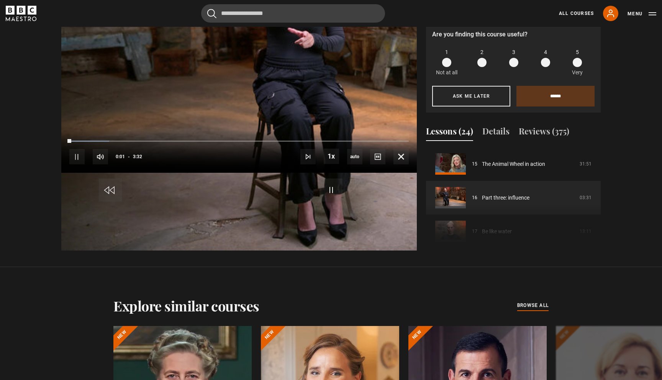
scroll to position [415, 0]
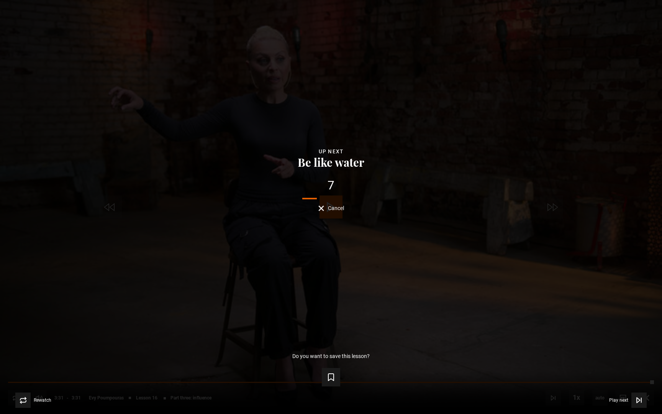
click at [326, 209] on button "Cancel" at bounding box center [332, 208] width 26 height 6
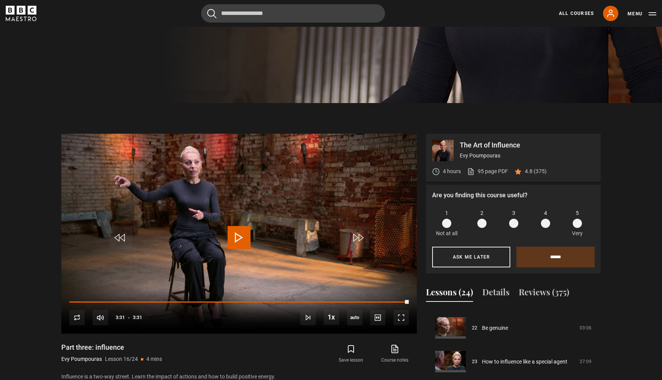
scroll to position [0, 0]
